Goal: Task Accomplishment & Management: Manage account settings

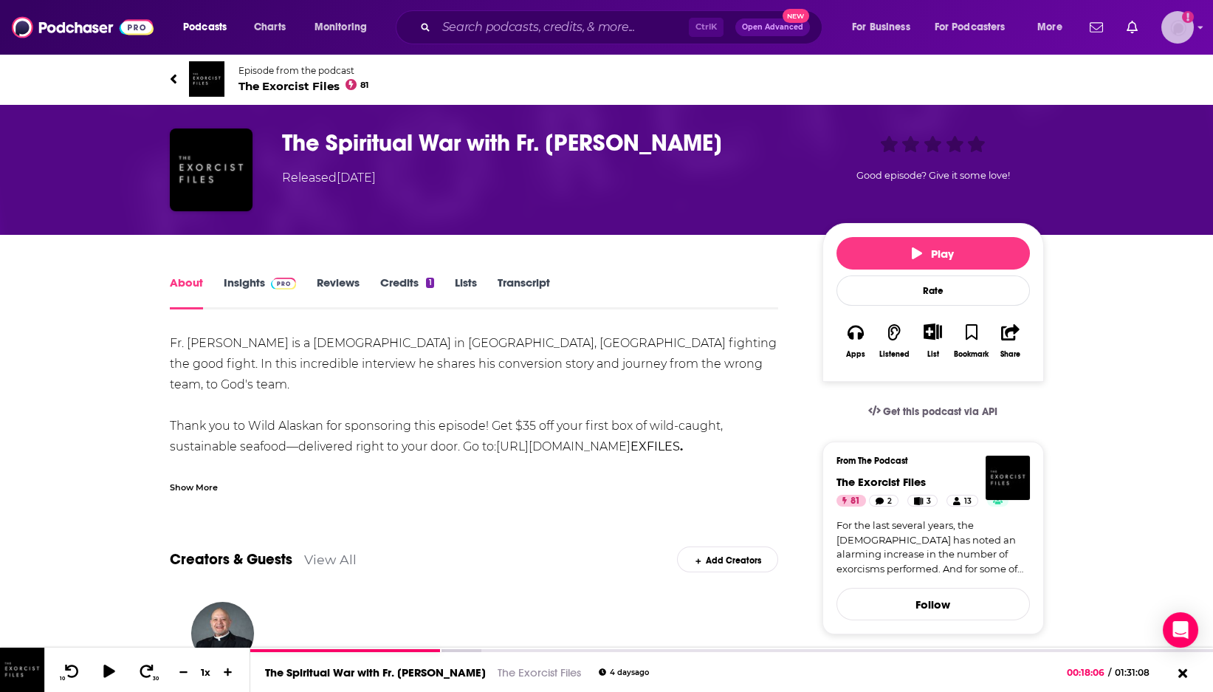
click at [1176, 27] on img "Logged in as TinaPugh" at bounding box center [1177, 27] width 32 height 32
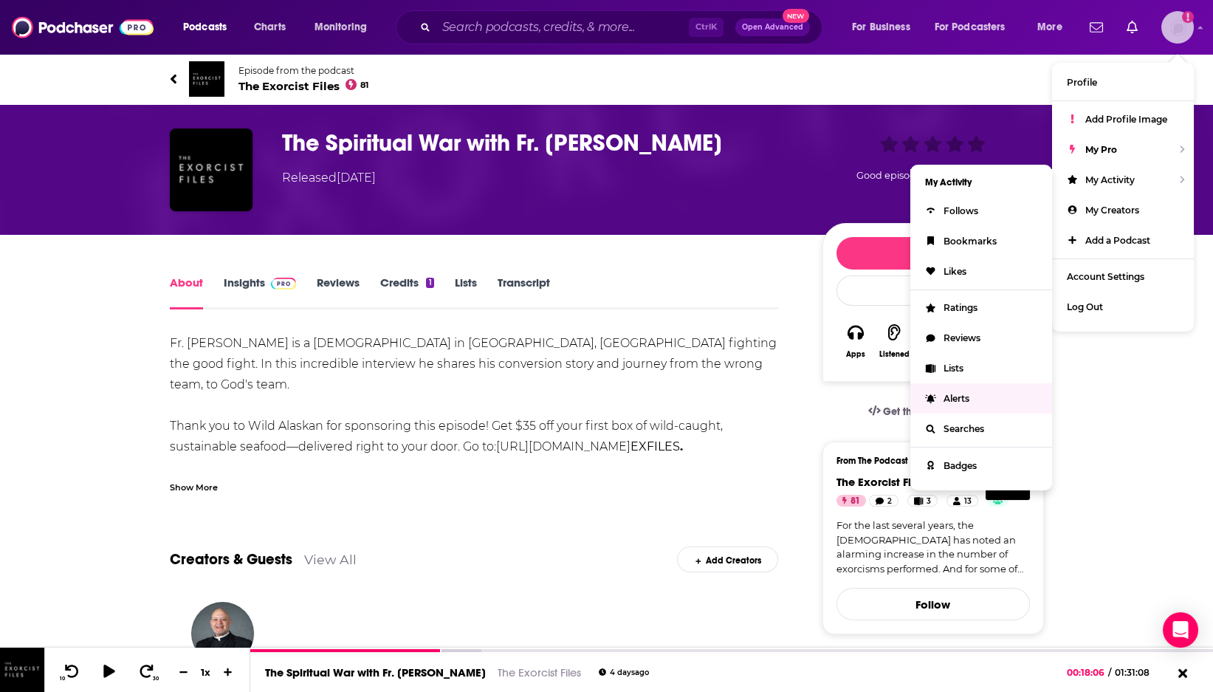
click at [952, 402] on span "Alerts" at bounding box center [956, 398] width 26 height 11
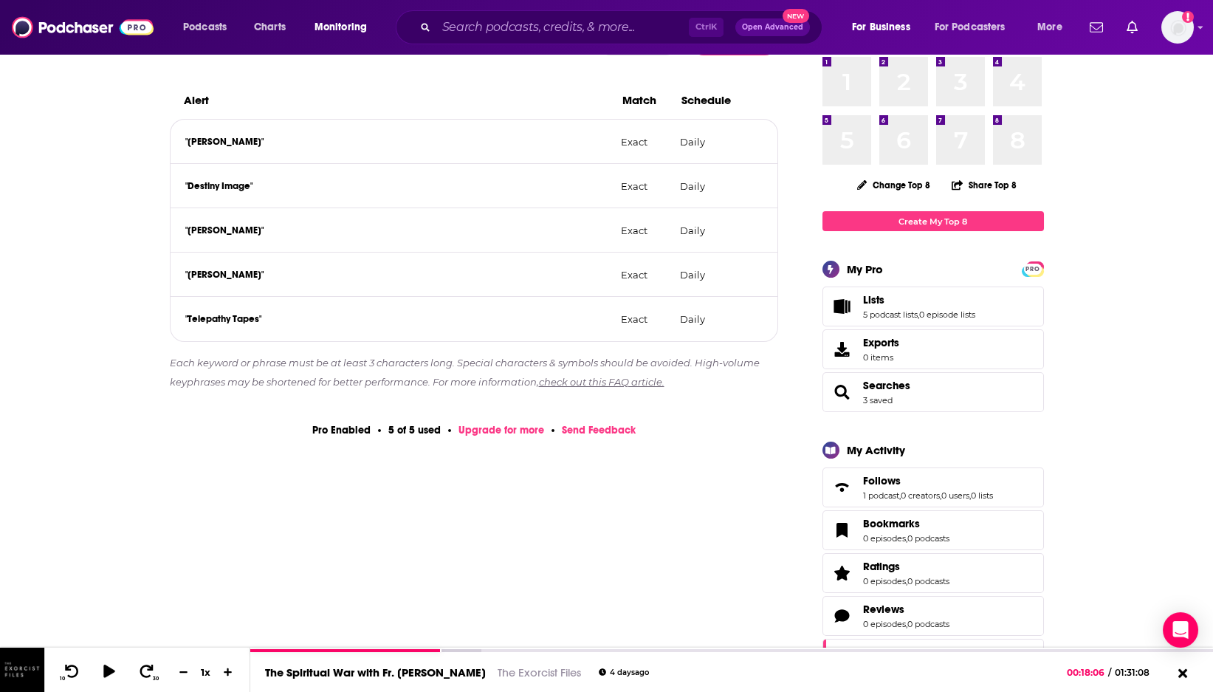
scroll to position [82, 0]
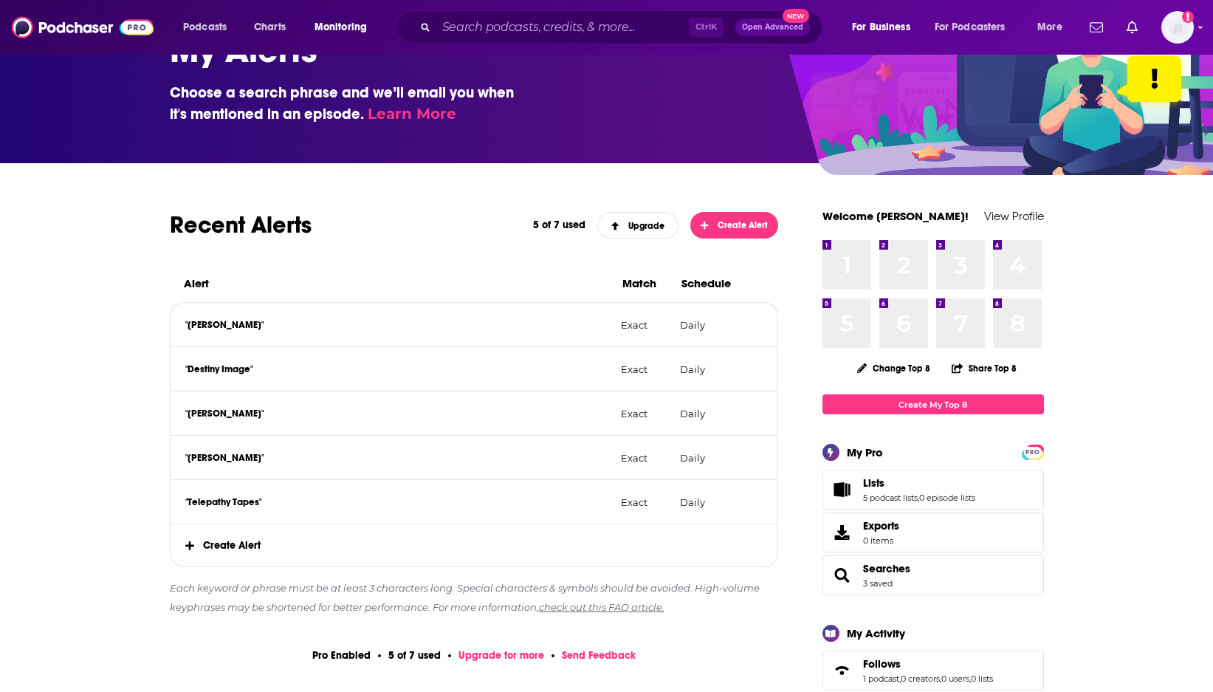
scroll to position [164, 0]
